Goal: Find specific page/section: Find specific page/section

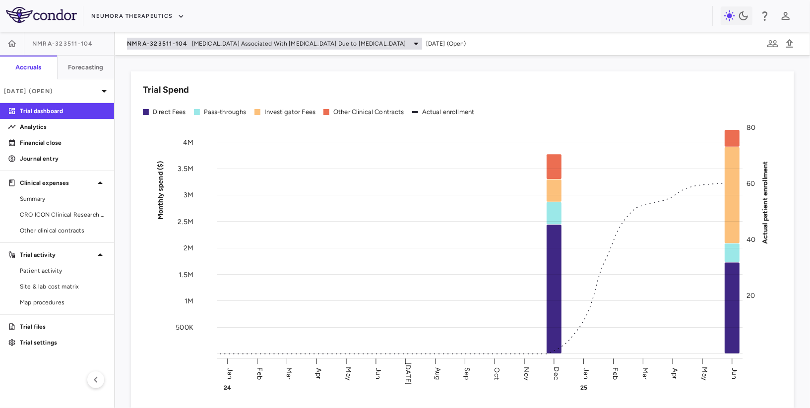
click at [163, 43] on span "NMRA-323511-104" at bounding box center [157, 44] width 61 height 8
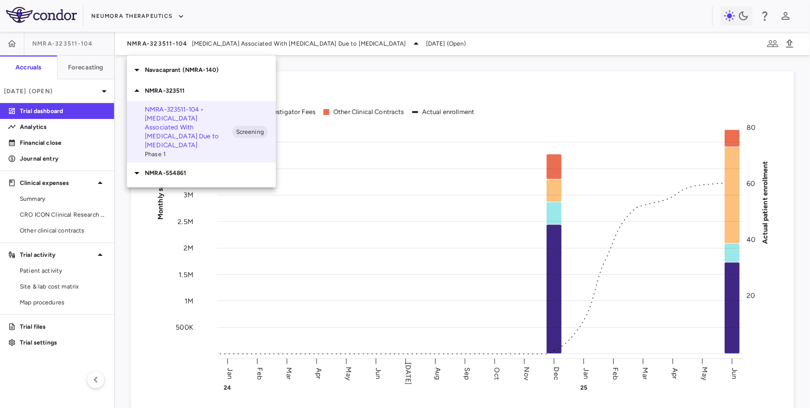
click at [176, 169] on p "NMRA-554861" at bounding box center [210, 173] width 131 height 9
click at [179, 195] on p "NMRA‐554861‐101 • [MEDICAL_DATA]" at bounding box center [188, 196] width 87 height 18
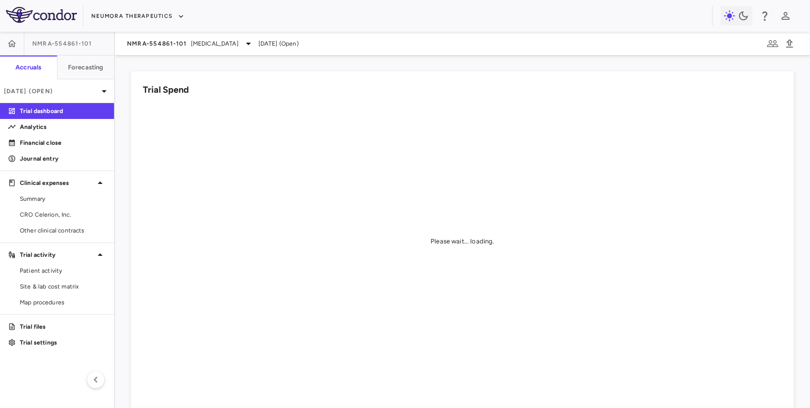
click at [69, 42] on span "NMRA‐554861‐101" at bounding box center [62, 44] width 60 height 8
copy aside "NMRA‐554861‐101 Accruals Forecasting"
